Goal: Task Accomplishment & Management: Manage account settings

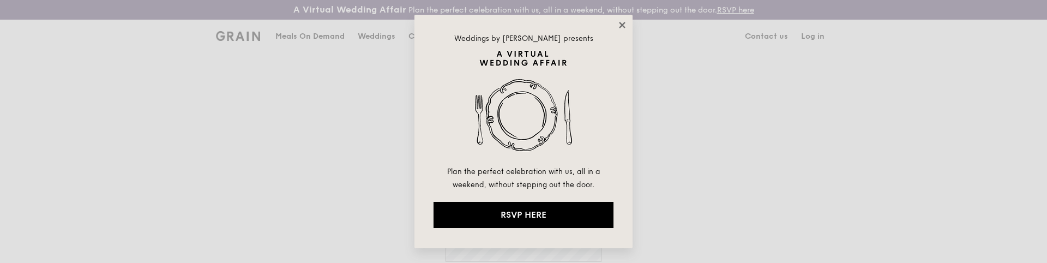
click at [622, 28] on icon at bounding box center [622, 25] width 10 height 10
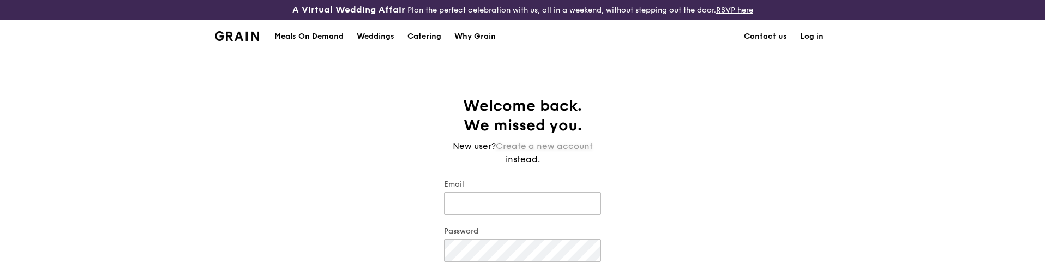
click at [532, 142] on link "Create a new account" at bounding box center [544, 146] width 97 height 13
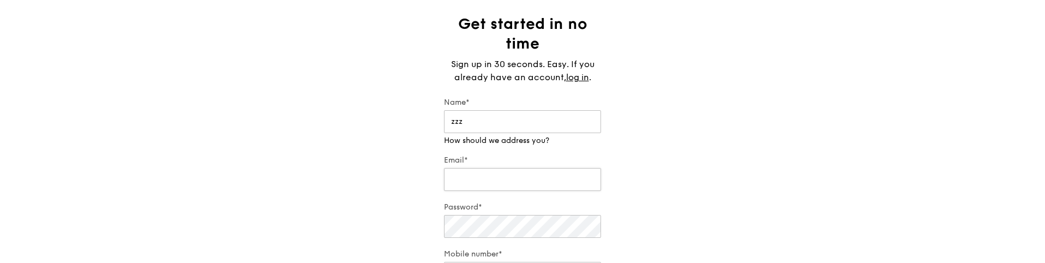
scroll to position [109, 0]
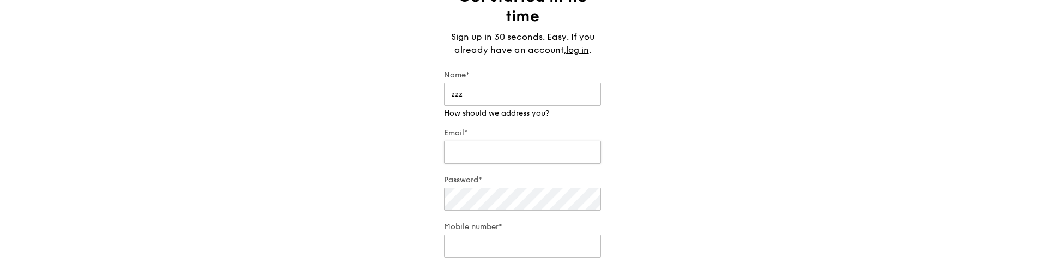
type input "zzz"
click at [471, 151] on input "Email*" at bounding box center [522, 152] width 157 height 23
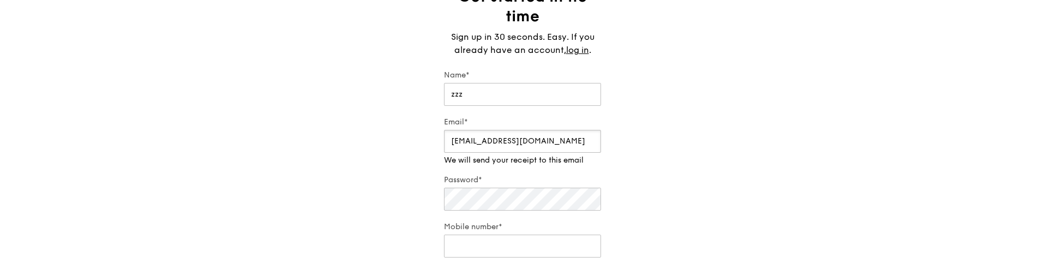
type input "test@858446.xyz"
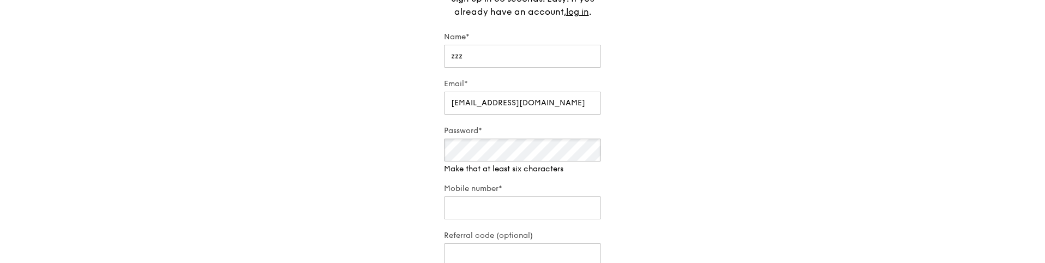
scroll to position [164, 0]
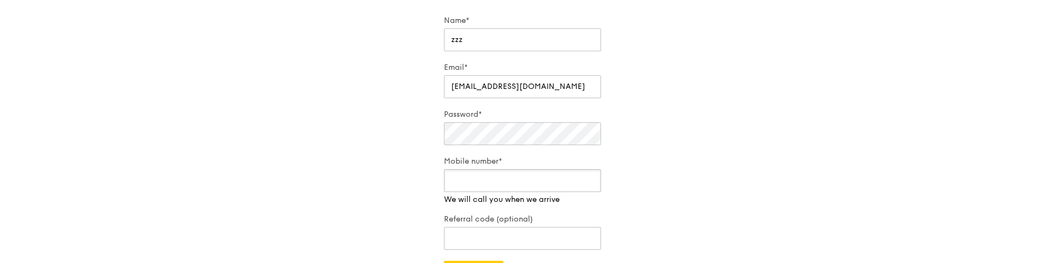
click at [502, 189] on input "Mobile number*" at bounding box center [522, 180] width 157 height 23
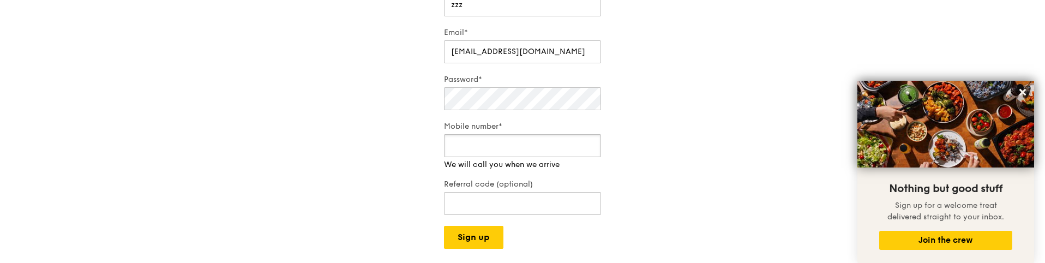
scroll to position [218, 0]
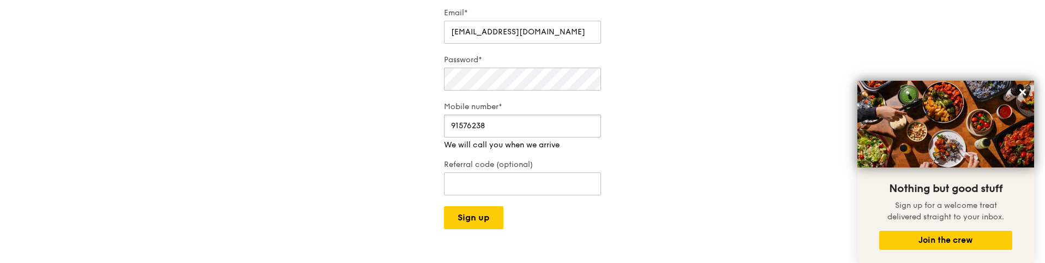
click at [469, 119] on input "91576238" at bounding box center [522, 126] width 157 height 23
click at [472, 120] on input "91576238" at bounding box center [522, 126] width 157 height 23
click at [497, 123] on input "91576238" at bounding box center [522, 126] width 157 height 23
drag, startPoint x: 455, startPoint y: 125, endPoint x: 518, endPoint y: 130, distance: 63.5
click at [518, 130] on input "915762388" at bounding box center [522, 126] width 157 height 23
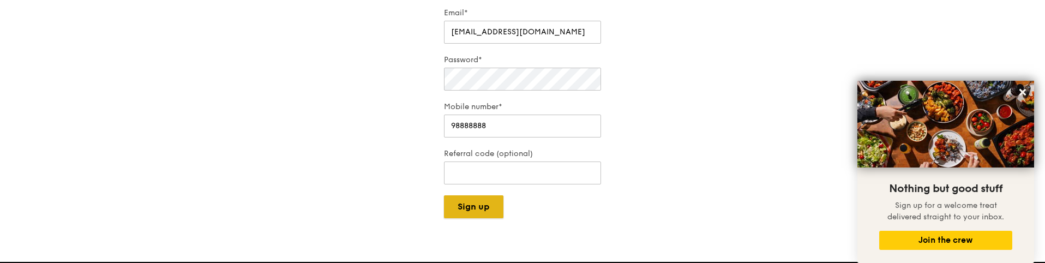
click at [482, 216] on button "Sign up" at bounding box center [473, 206] width 59 height 23
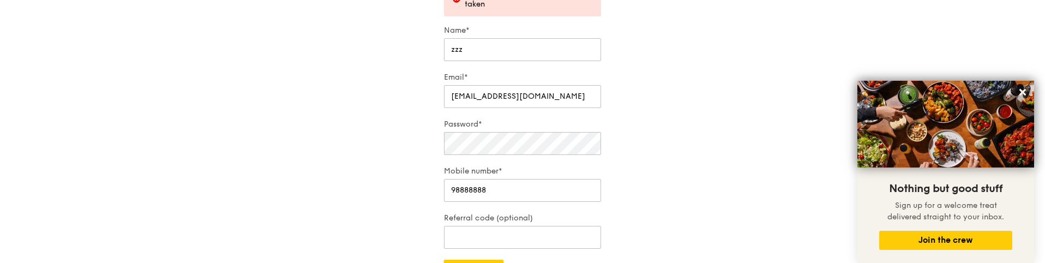
scroll to position [207, 0]
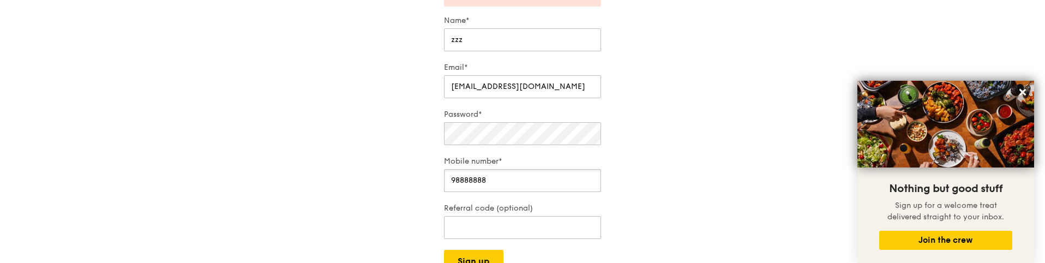
click at [516, 175] on input "98888888" at bounding box center [522, 180] width 157 height 23
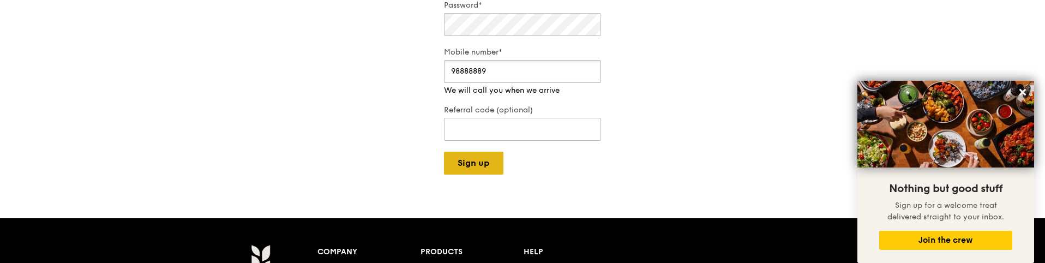
type input "98888889"
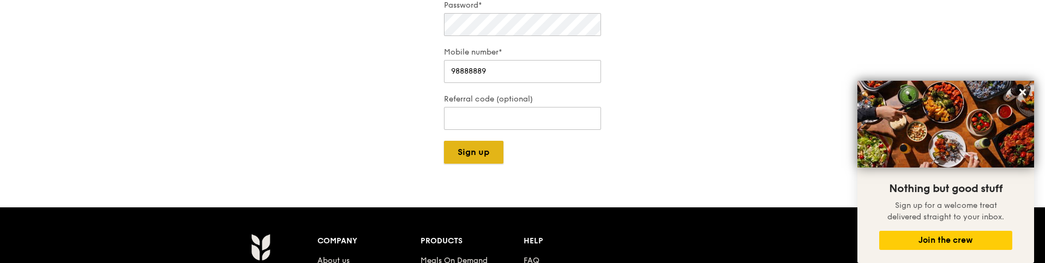
click at [484, 161] on button "Sign up" at bounding box center [473, 152] width 59 height 23
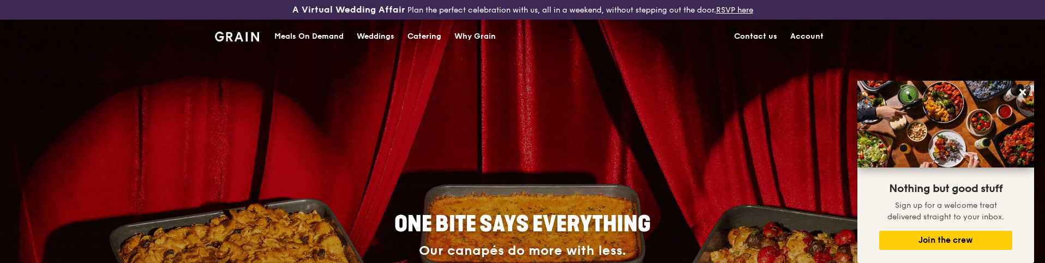
click at [811, 36] on link "Account" at bounding box center [807, 36] width 46 height 33
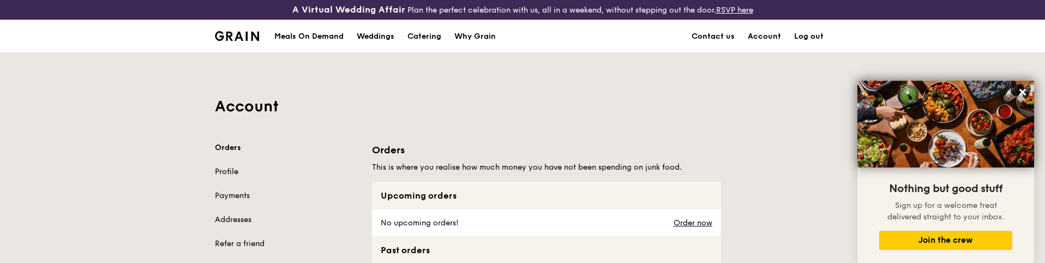
click at [216, 171] on link "Profile" at bounding box center [287, 171] width 144 height 11
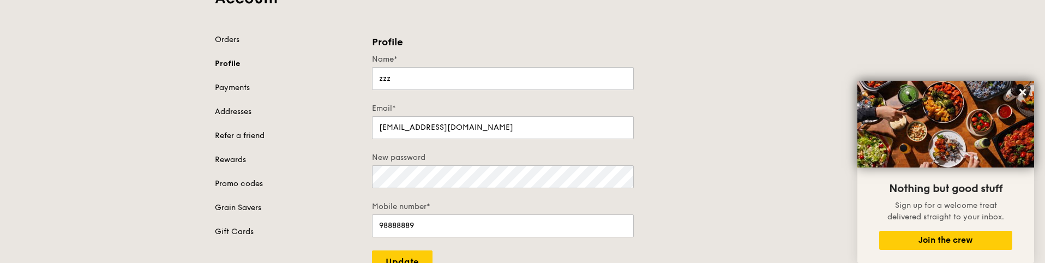
scroll to position [55, 0]
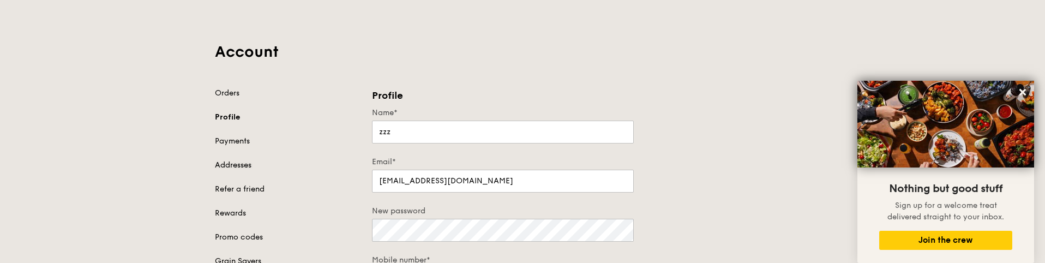
click at [224, 163] on link "Addresses" at bounding box center [287, 165] width 144 height 11
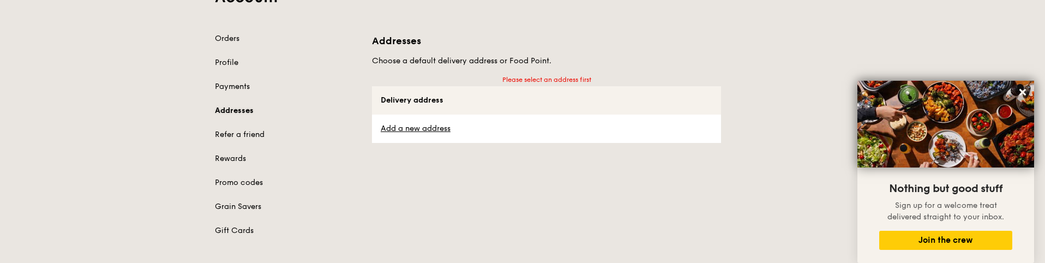
scroll to position [55, 0]
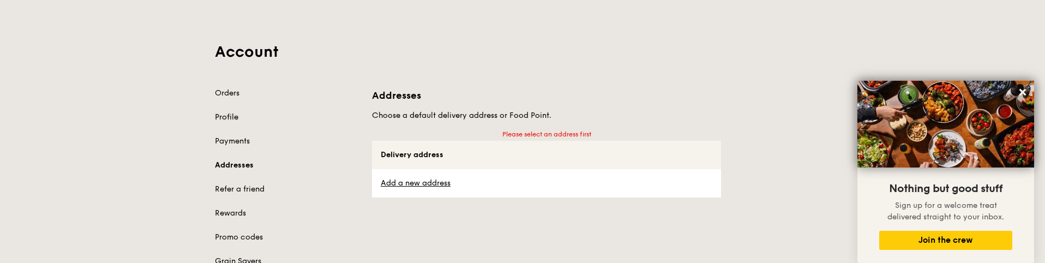
click at [219, 115] on link "Profile" at bounding box center [287, 117] width 144 height 11
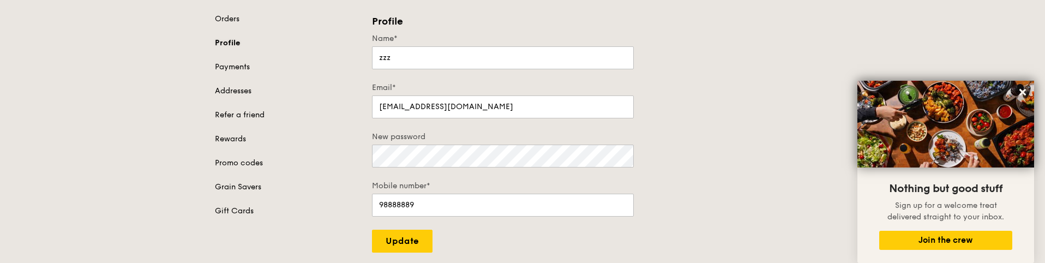
scroll to position [109, 0]
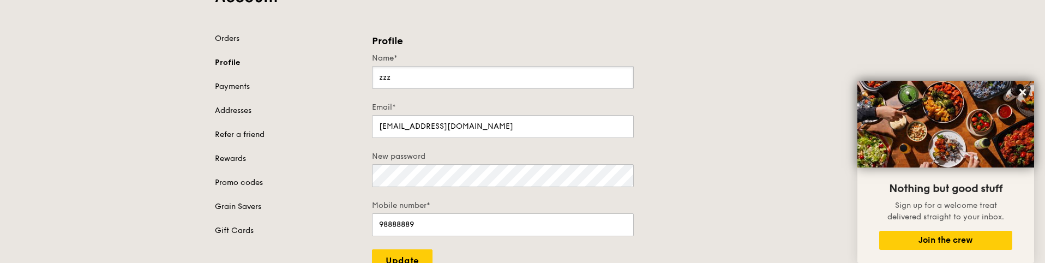
click at [435, 71] on input "zzz" at bounding box center [503, 77] width 262 height 23
drag, startPoint x: 423, startPoint y: 75, endPoint x: 155, endPoint y: 73, distance: 267.3
click at [156, 73] on div "Account Orders Profile Payments Addresses Refer a friend Rewards Promo codes Gr…" at bounding box center [522, 107] width 1045 height 329
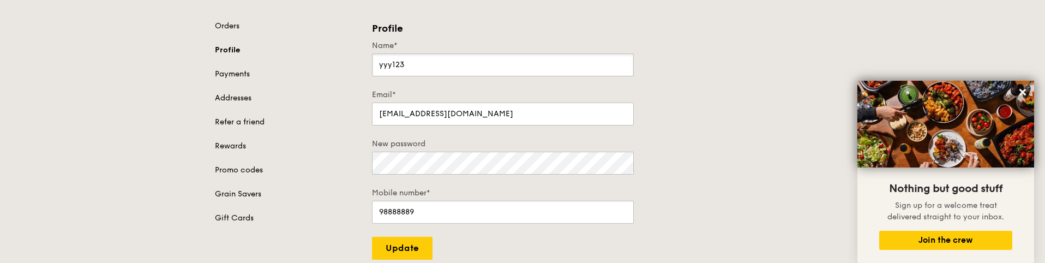
scroll to position [164, 0]
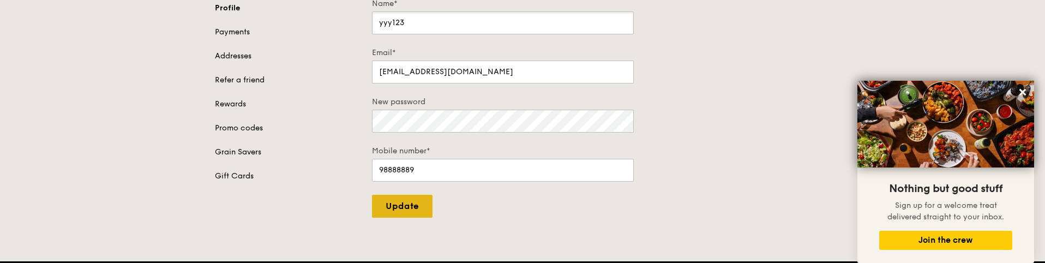
type input "yyy123"
click at [403, 197] on input "Update" at bounding box center [402, 206] width 61 height 23
type input "Update"
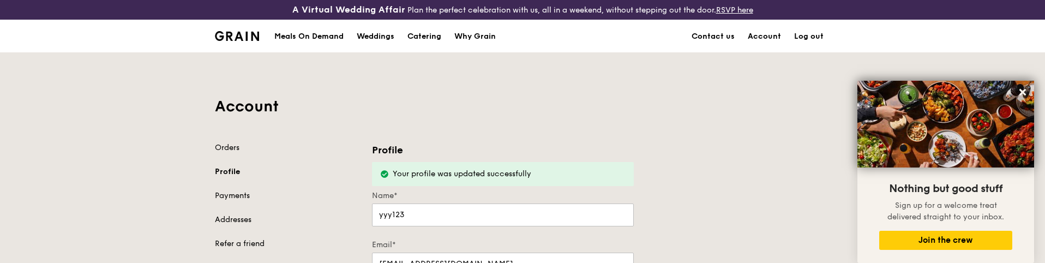
scroll to position [55, 0]
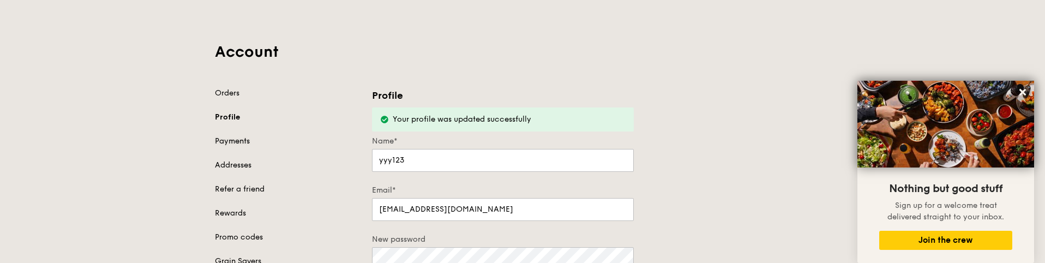
click at [225, 143] on link "Payments" at bounding box center [287, 141] width 144 height 11
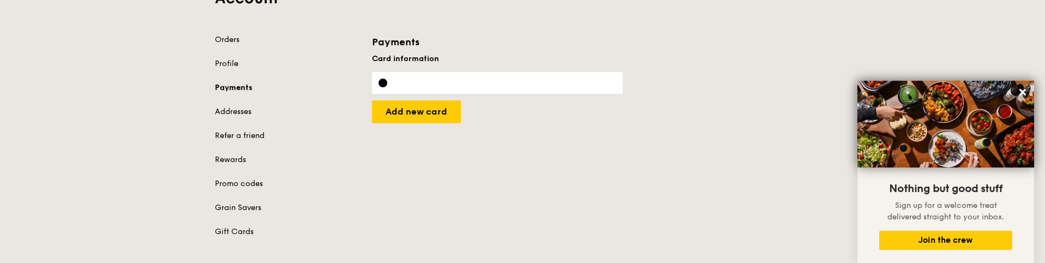
scroll to position [109, 0]
click at [227, 143] on div "Orders Profile Payments Addresses Refer a friend Rewards Promo codes Grain Save…" at bounding box center [287, 134] width 144 height 203
click at [218, 155] on link "Rewards" at bounding box center [287, 158] width 144 height 11
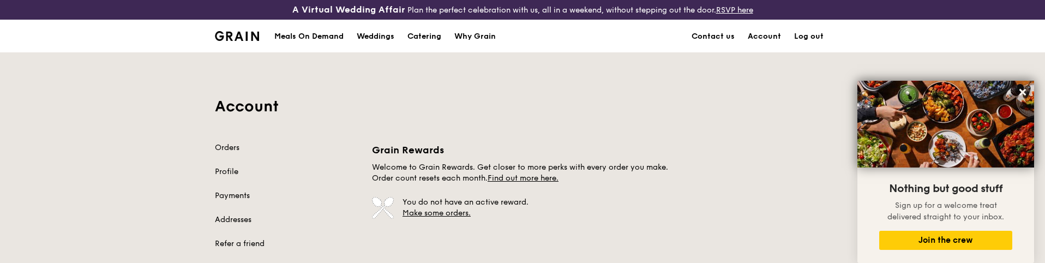
click at [822, 32] on link "Log out" at bounding box center [809, 36] width 43 height 33
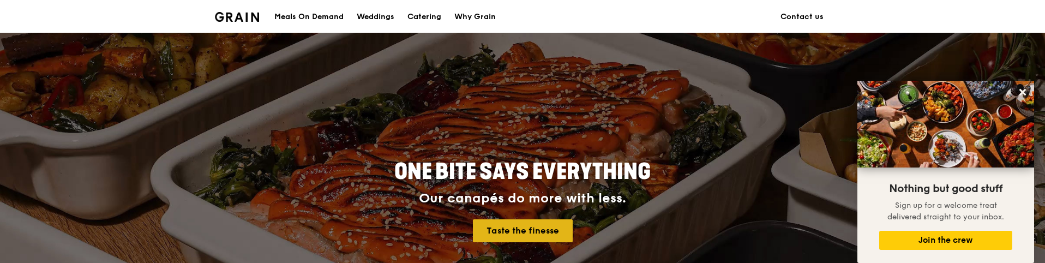
scroll to position [164, 0]
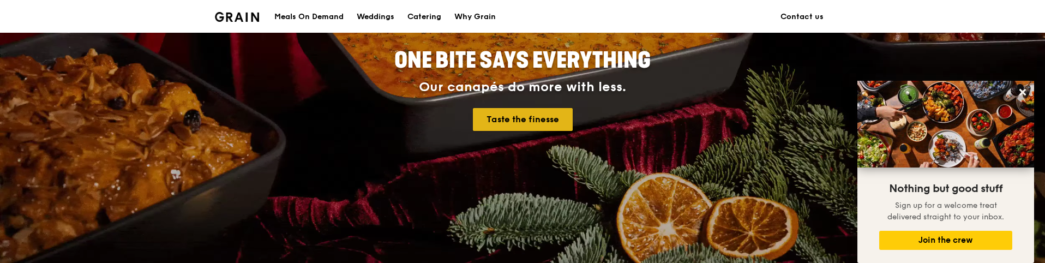
click at [530, 129] on link "Taste the finesse" at bounding box center [523, 119] width 100 height 23
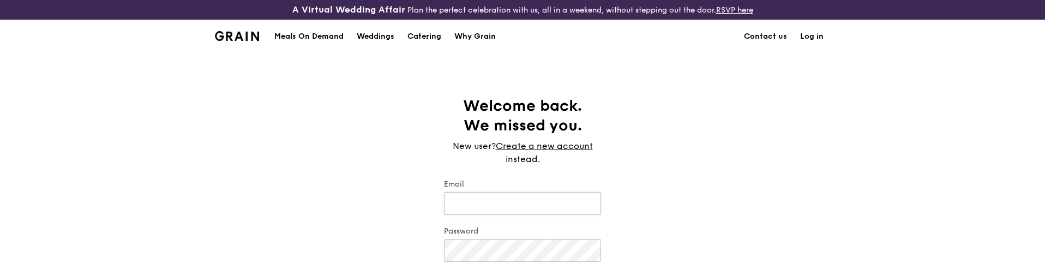
click at [488, 197] on input "Email" at bounding box center [522, 203] width 157 height 23
type input "[EMAIL_ADDRESS][DOMAIN_NAME]"
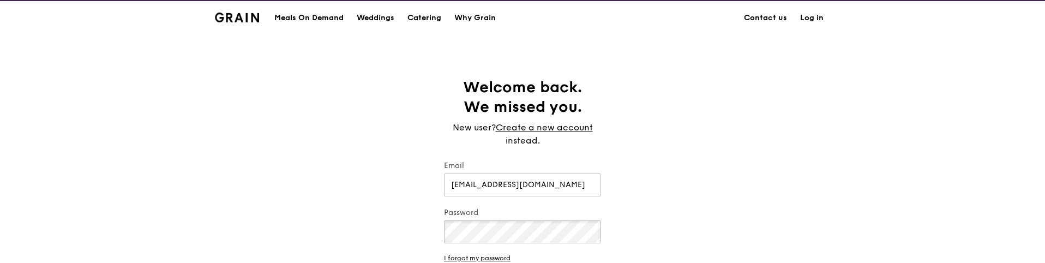
click at [305, 258] on div "Welcome back. We missed you. New user? Create a new account instead. Email [EMA…" at bounding box center [522, 185] width 1045 height 216
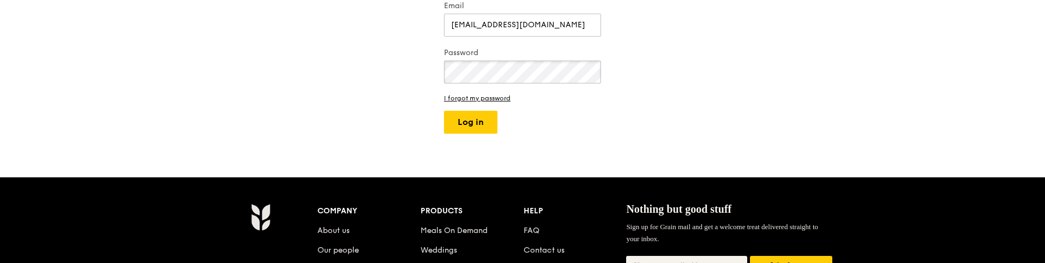
scroll to position [188, 0]
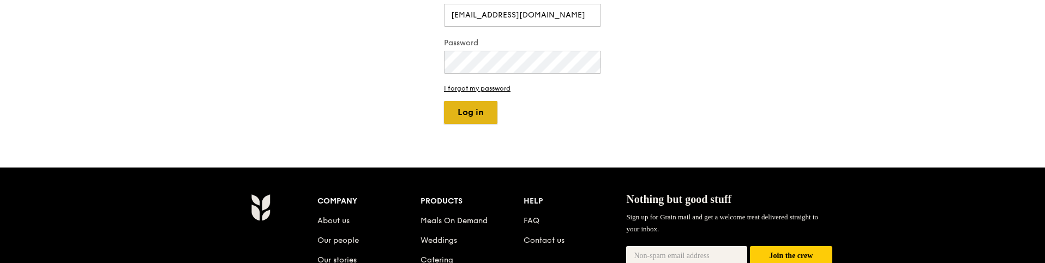
click at [484, 101] on button "Log in" at bounding box center [470, 112] width 53 height 23
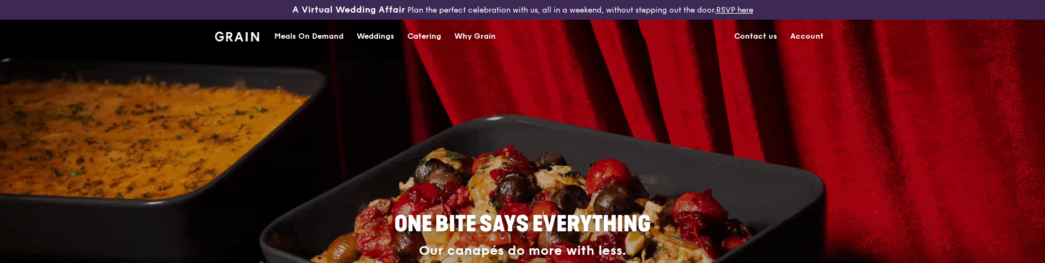
click at [806, 40] on link "Account" at bounding box center [807, 36] width 46 height 33
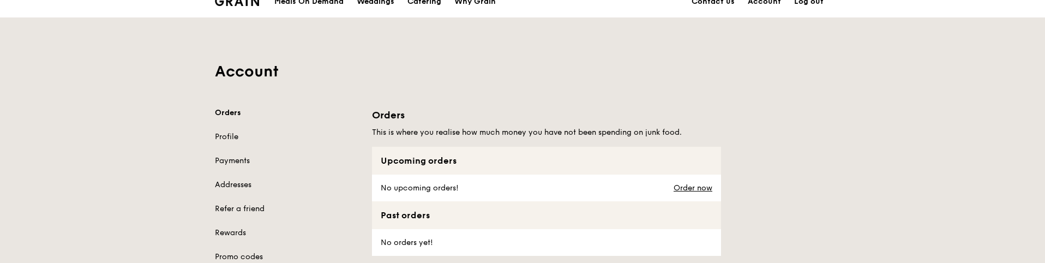
scroll to position [55, 0]
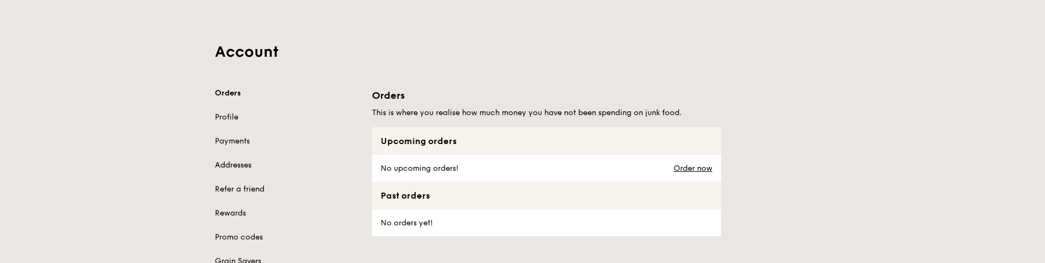
click at [221, 169] on link "Addresses" at bounding box center [287, 165] width 144 height 11
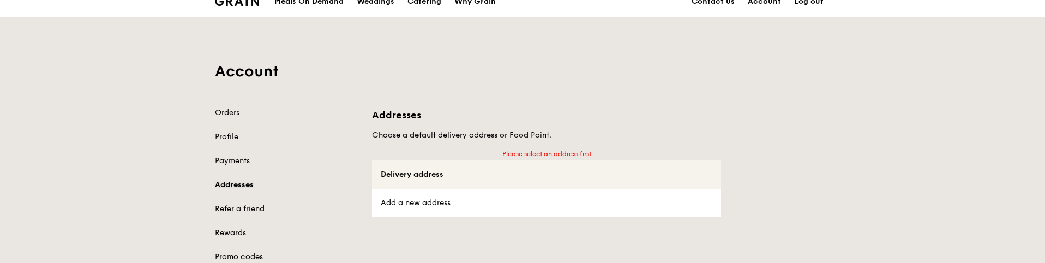
scroll to position [55, 0]
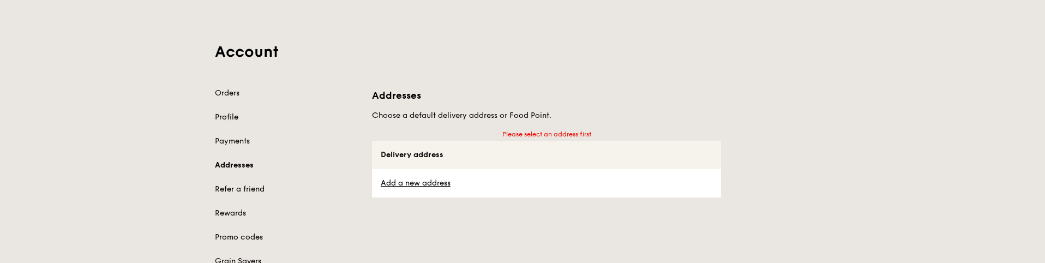
click at [226, 112] on link "Profile" at bounding box center [287, 117] width 144 height 11
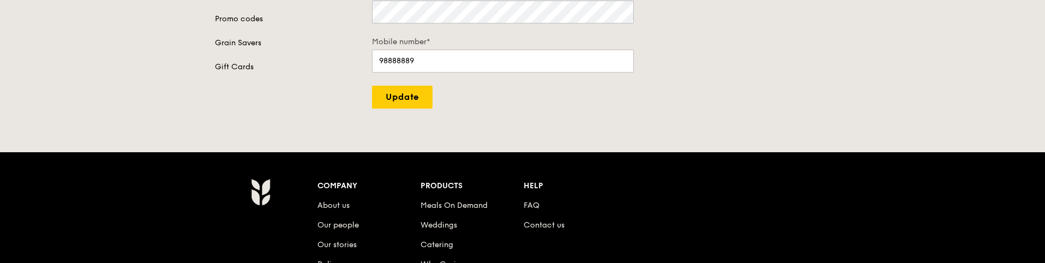
scroll to position [109, 0]
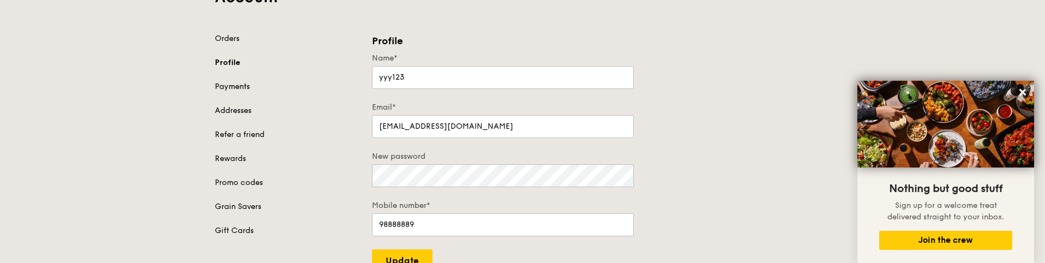
click at [240, 86] on link "Payments" at bounding box center [287, 86] width 144 height 11
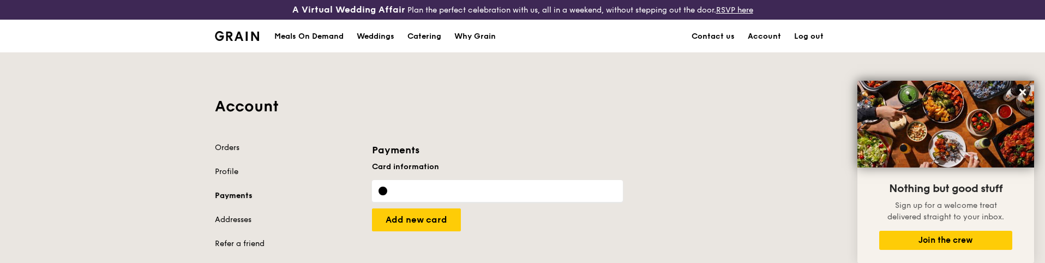
scroll to position [55, 0]
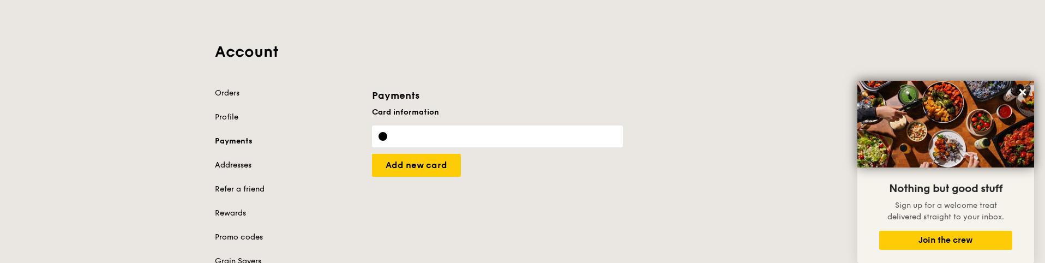
click at [232, 162] on link "Addresses" at bounding box center [287, 165] width 144 height 11
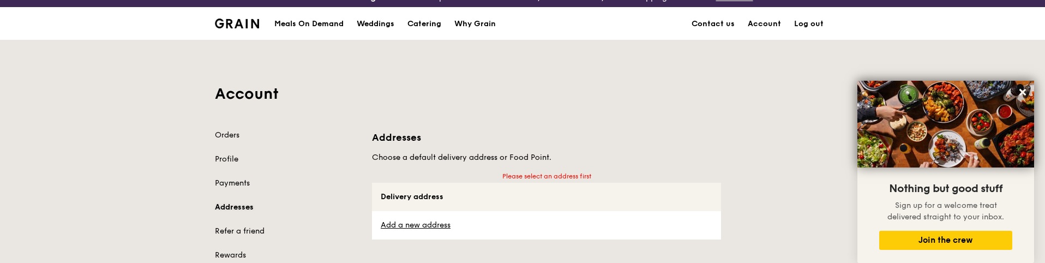
scroll to position [55, 0]
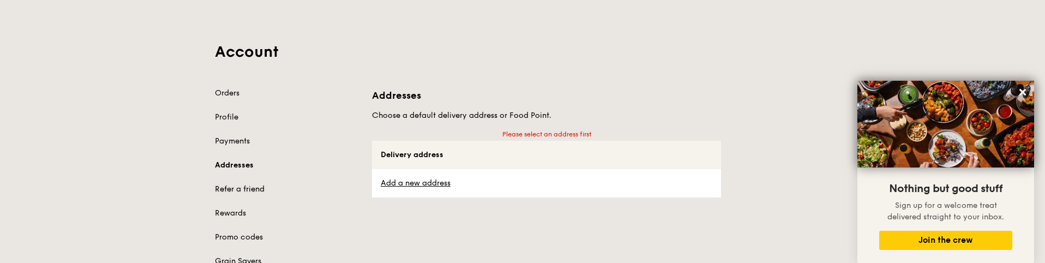
click at [234, 191] on link "Refer a friend" at bounding box center [287, 189] width 144 height 11
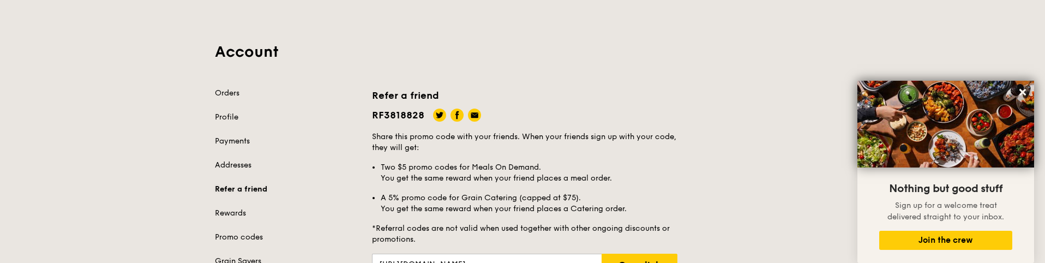
scroll to position [109, 0]
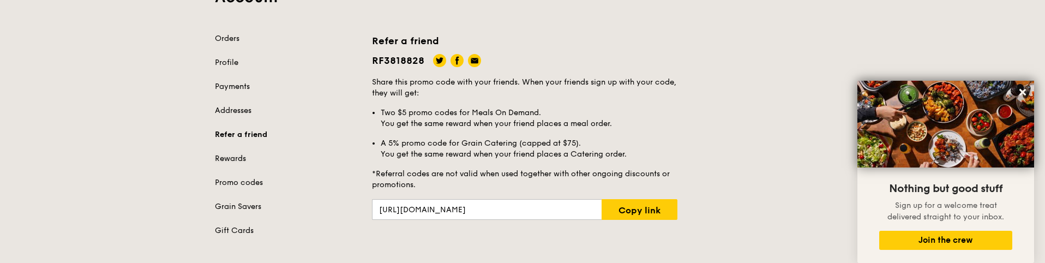
click at [240, 157] on link "Rewards" at bounding box center [287, 158] width 144 height 11
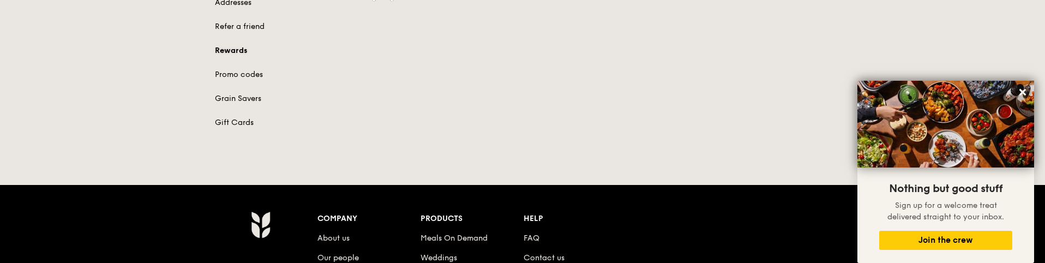
scroll to position [218, 0]
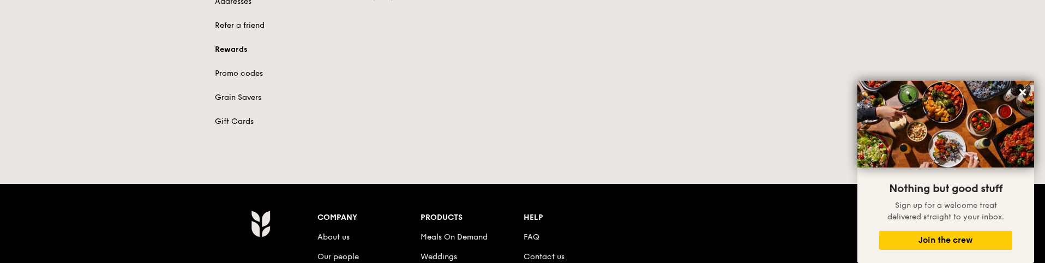
click at [243, 120] on link "Gift Cards" at bounding box center [287, 121] width 144 height 11
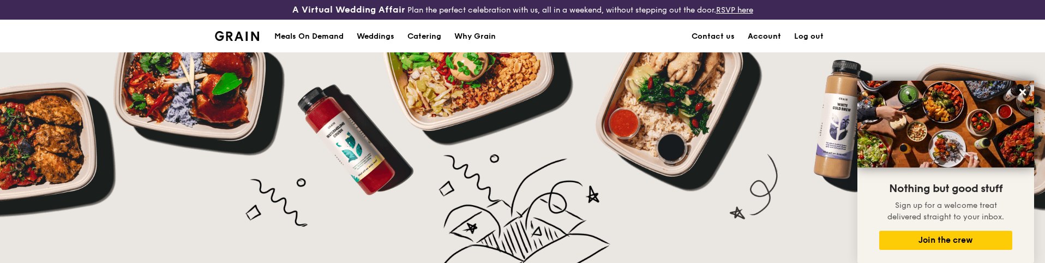
click at [763, 37] on link "Account" at bounding box center [764, 36] width 46 height 33
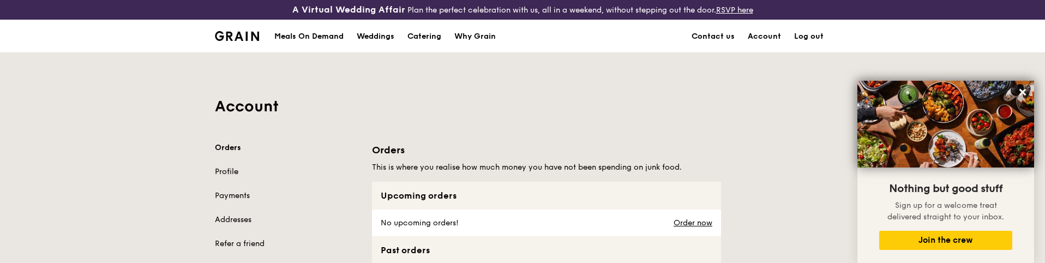
click at [230, 170] on link "Profile" at bounding box center [287, 171] width 144 height 11
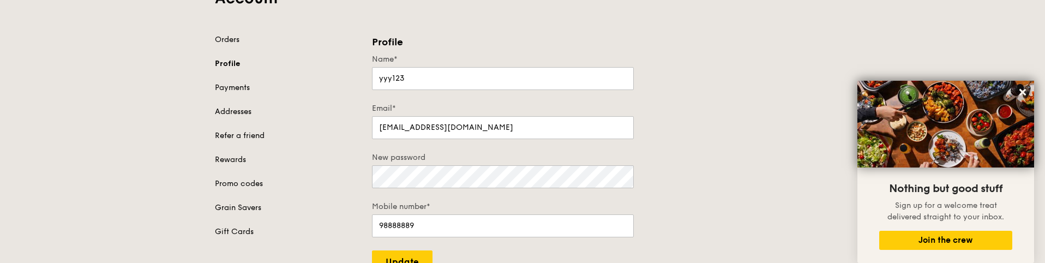
scroll to position [109, 0]
click at [225, 154] on link "Rewards" at bounding box center [287, 158] width 144 height 11
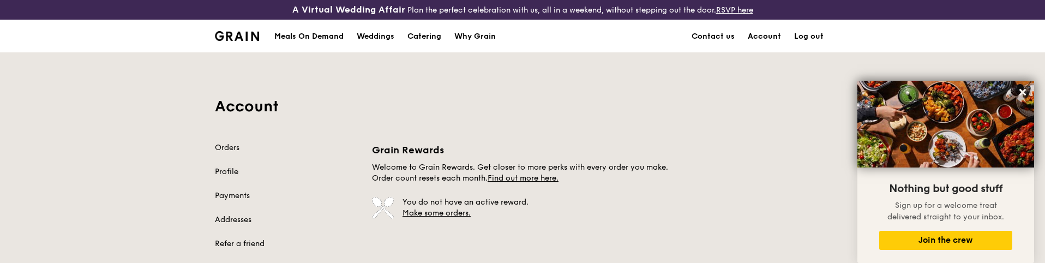
click at [226, 168] on link "Profile" at bounding box center [287, 171] width 144 height 11
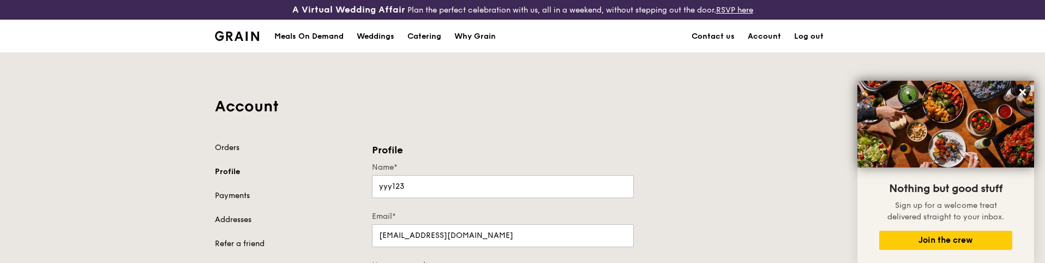
click at [815, 37] on link "Log out" at bounding box center [809, 36] width 43 height 33
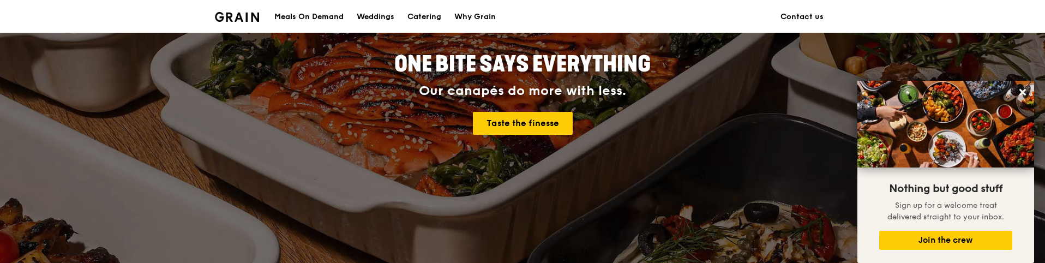
scroll to position [164, 0]
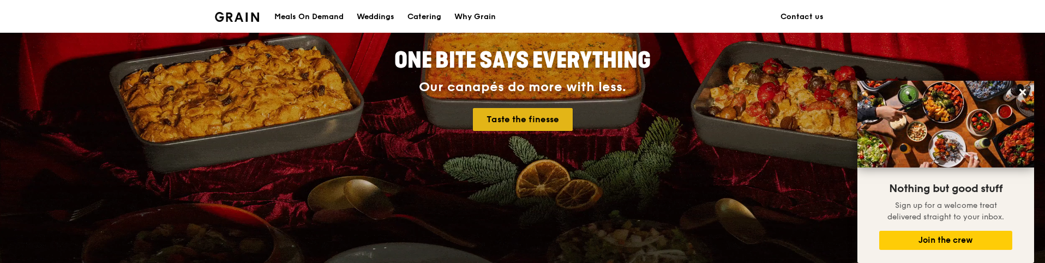
click at [520, 122] on link "Taste the finesse" at bounding box center [523, 119] width 100 height 23
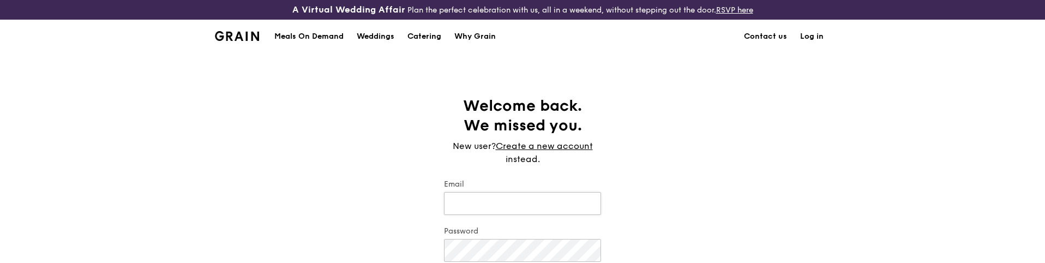
click at [477, 199] on input "Email" at bounding box center [522, 203] width 157 height 23
type input "test222@test.com"
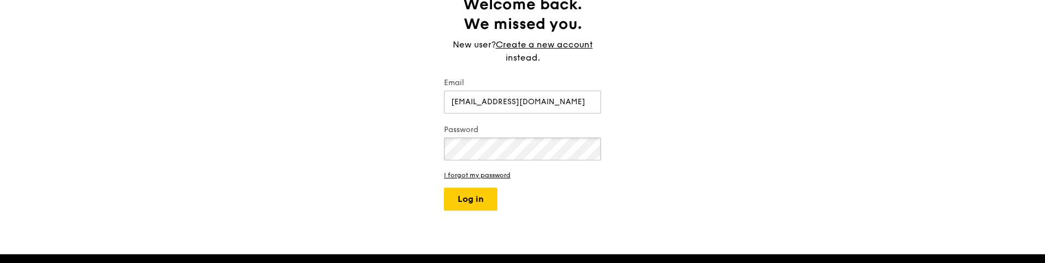
scroll to position [109, 0]
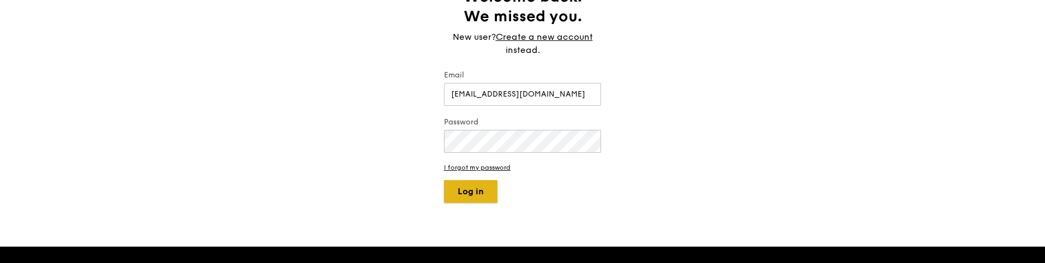
click at [460, 183] on button "Log in" at bounding box center [470, 191] width 53 height 23
